Goal: Browse casually

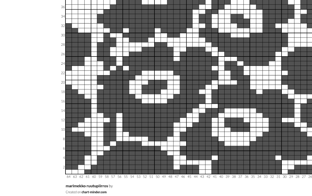
scroll to position [53, 1]
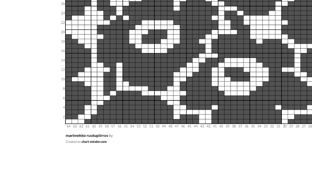
click at [59, 30] on img at bounding box center [84, 59] width 143 height 157
click at [70, 30] on img at bounding box center [84, 59] width 143 height 157
click at [55, 30] on img at bounding box center [84, 59] width 143 height 157
click at [93, 50] on img at bounding box center [84, 59] width 143 height 157
click at [92, 48] on img at bounding box center [84, 59] width 143 height 157
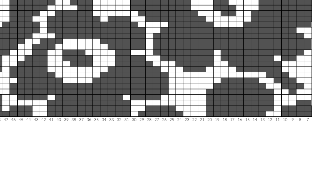
click at [34, 20] on img at bounding box center [84, 59] width 143 height 157
click at [60, 38] on img at bounding box center [84, 59] width 143 height 157
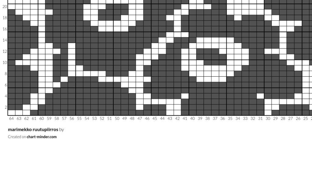
click at [38, 20] on img at bounding box center [84, 59] width 143 height 157
click at [36, 20] on img at bounding box center [84, 59] width 143 height 157
click at [55, 21] on img at bounding box center [84, 59] width 143 height 157
click at [31, 19] on img at bounding box center [84, 59] width 143 height 157
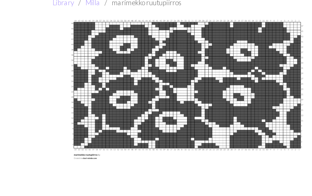
scroll to position [24, 0]
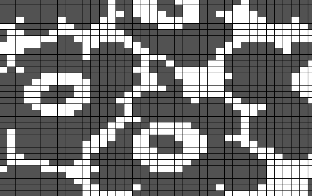
click at [22, 26] on img at bounding box center [84, 88] width 143 height 157
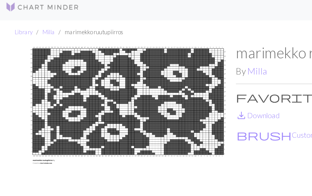
scroll to position [4, 0]
